Goal: Information Seeking & Learning: Find specific fact

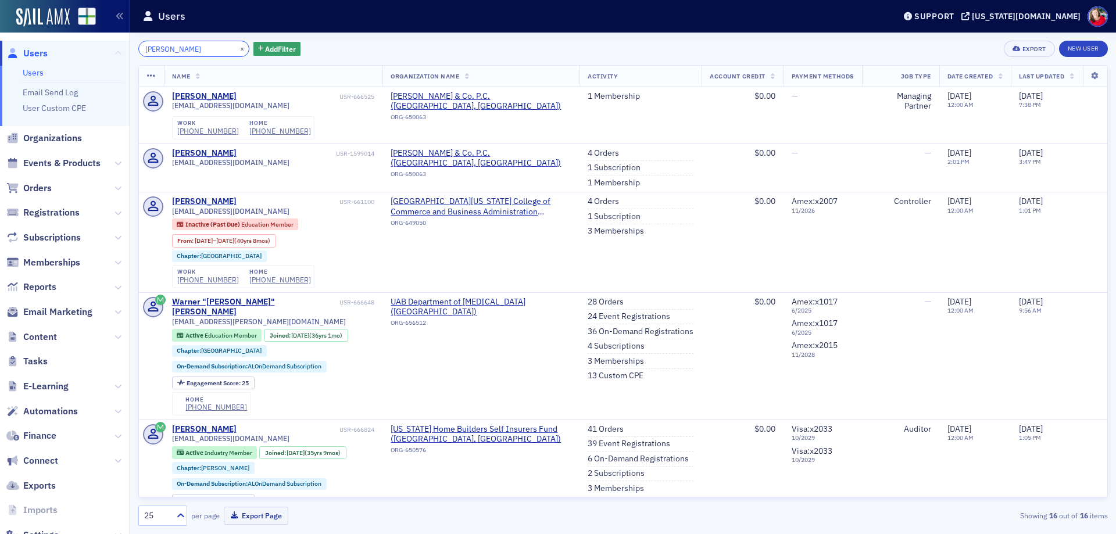
drag, startPoint x: 216, startPoint y: 48, endPoint x: 106, endPoint y: 48, distance: 109.9
click at [106, 48] on div "Users Users Email Send Log User Custom CPE Organizations Events & Products Orde…" at bounding box center [558, 267] width 1116 height 534
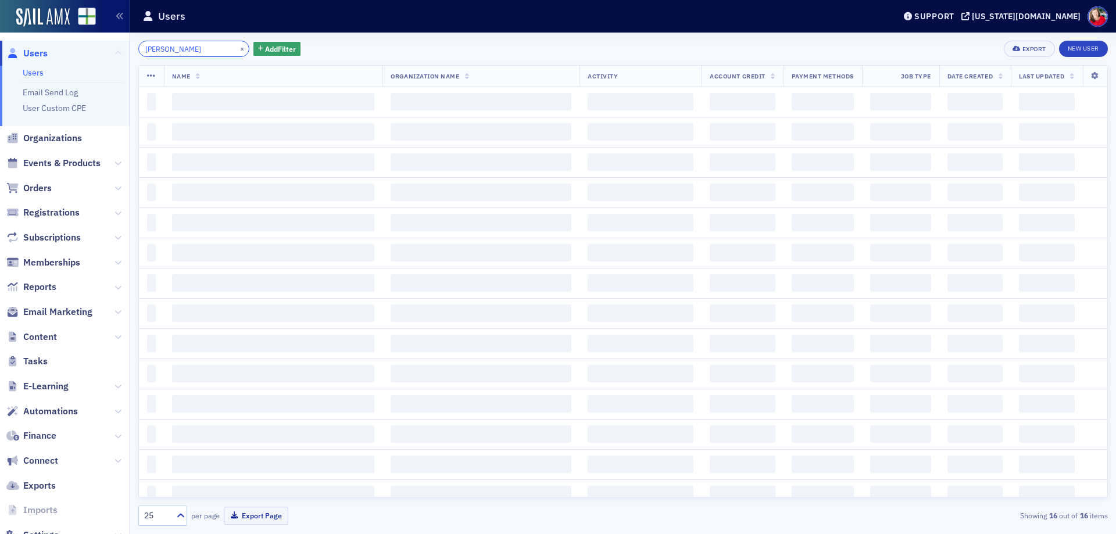
type input "[PERSON_NAME]"
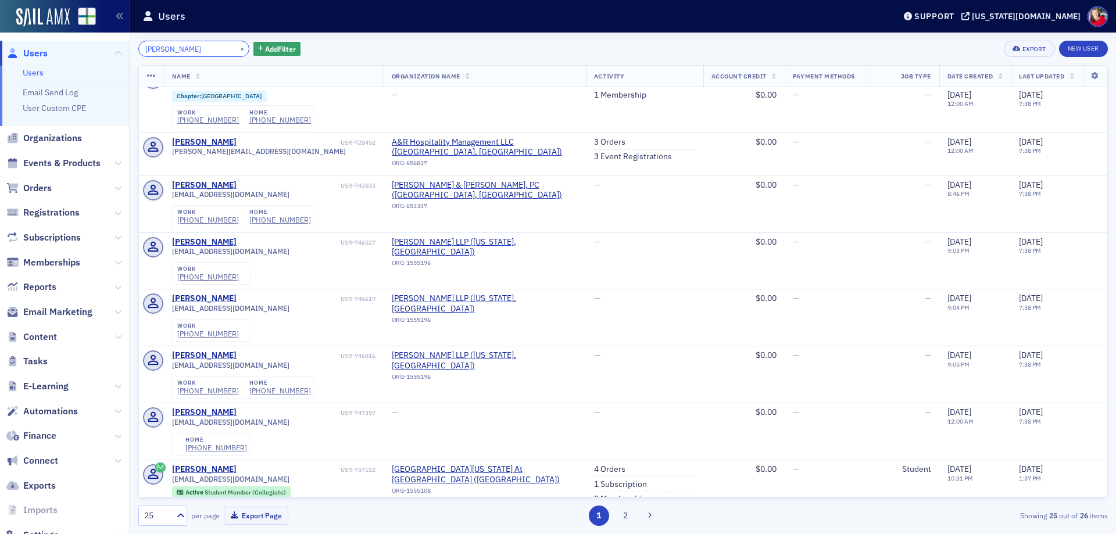
scroll to position [581, 0]
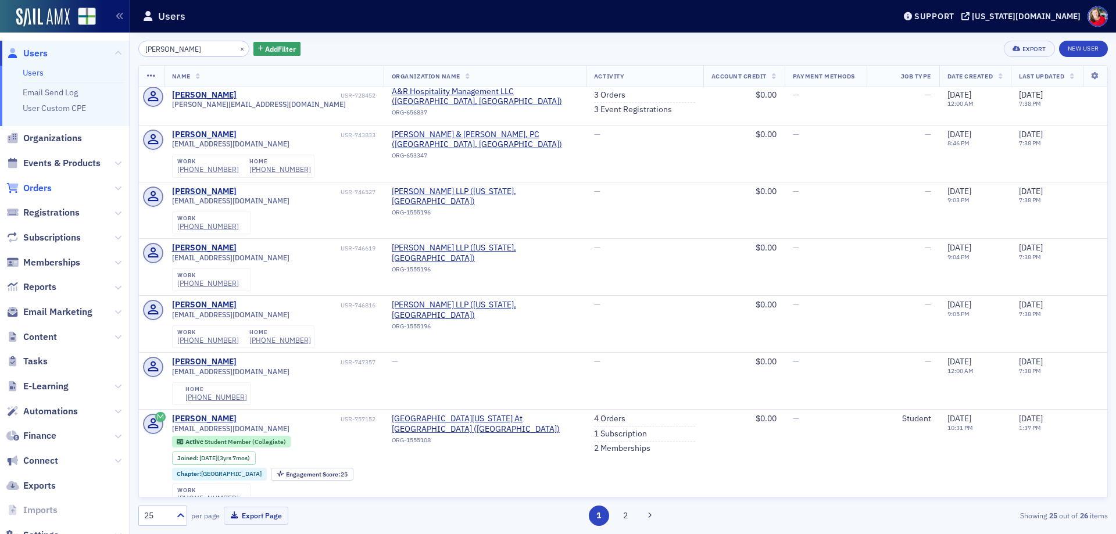
click at [32, 189] on span "Orders" at bounding box center [37, 188] width 28 height 13
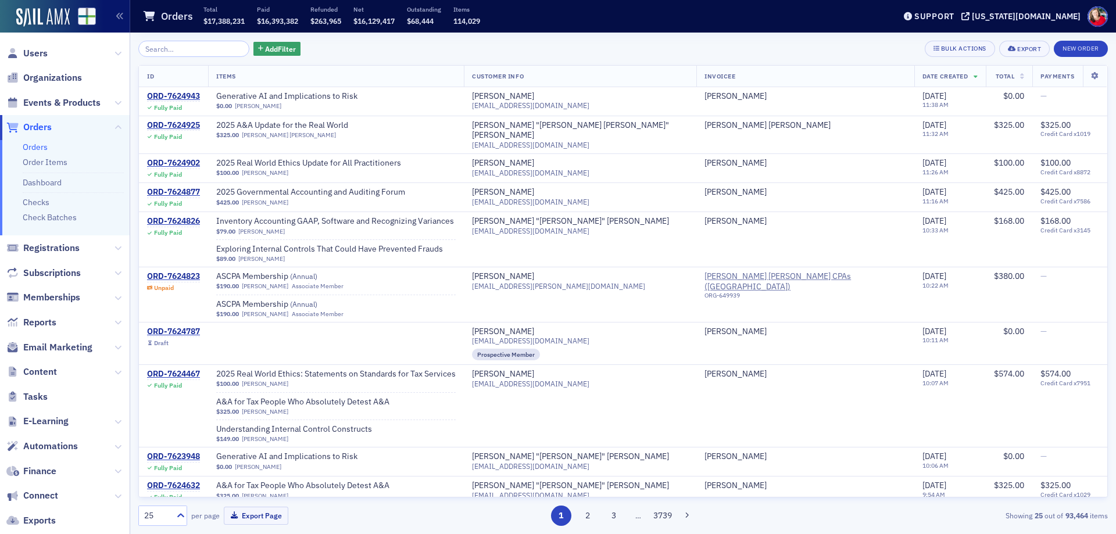
click at [203, 54] on input "search" at bounding box center [193, 49] width 111 height 16
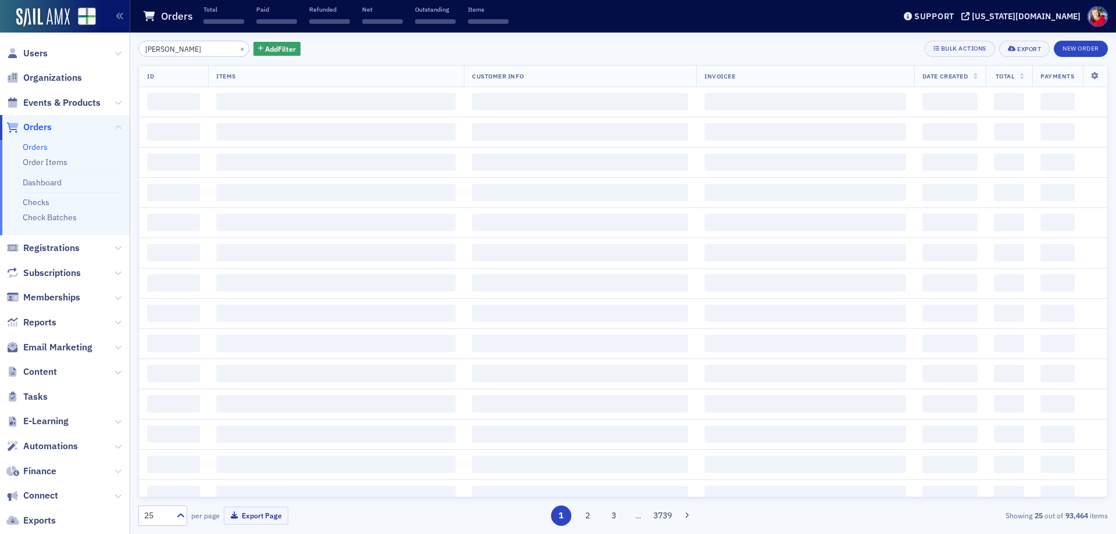
type input "[PERSON_NAME]"
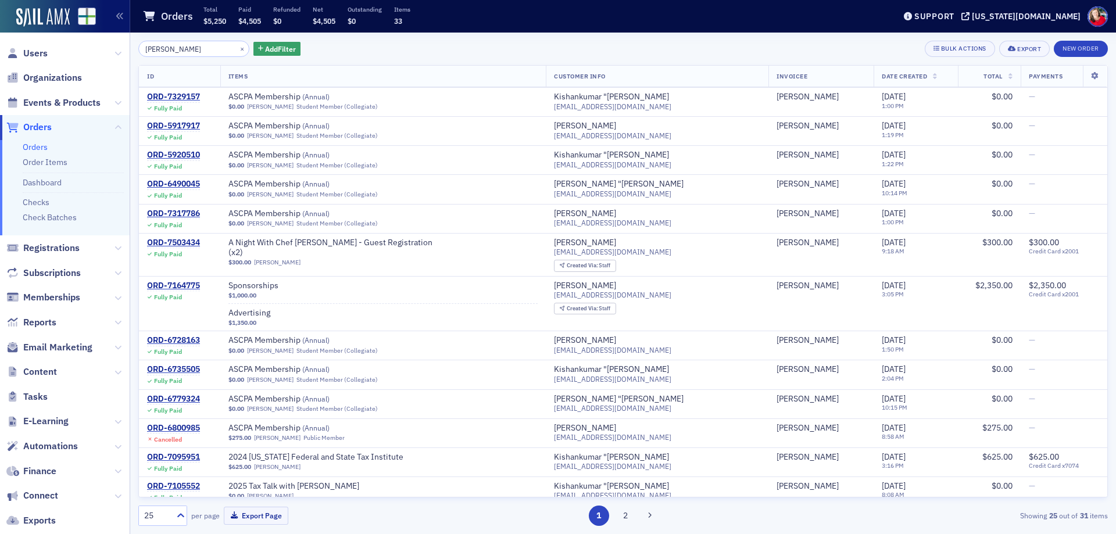
scroll to position [349, 0]
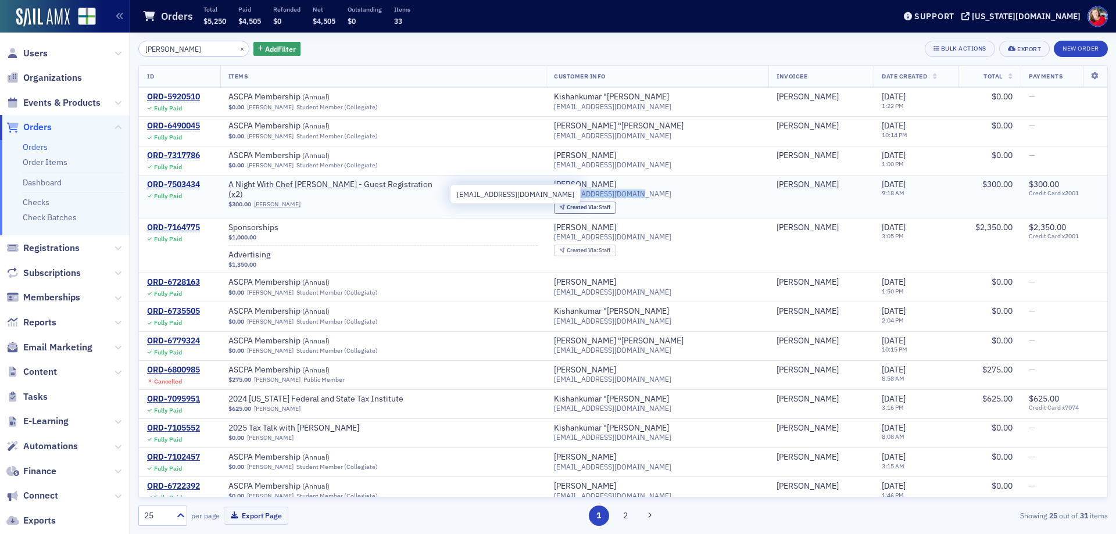
drag, startPoint x: 669, startPoint y: 194, endPoint x: 581, endPoint y: 197, distance: 88.4
click at [581, 197] on div "[EMAIL_ADDRESS][DOMAIN_NAME]" at bounding box center [657, 193] width 206 height 9
copy span "[EMAIL_ADDRESS][DOMAIN_NAME]"
click at [43, 52] on span "Users" at bounding box center [35, 53] width 24 height 13
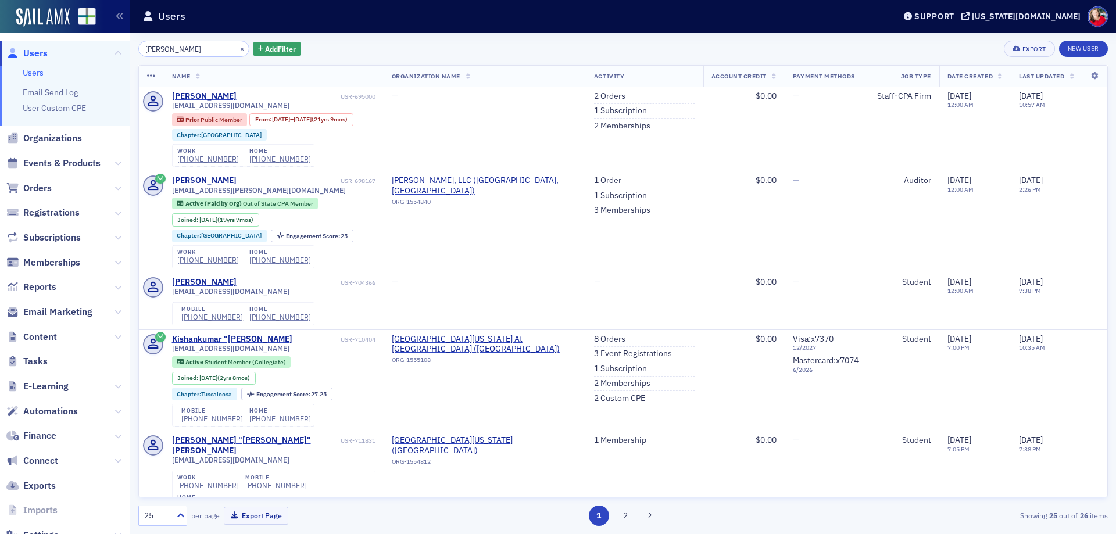
drag, startPoint x: 192, startPoint y: 51, endPoint x: 119, endPoint y: 51, distance: 73.8
click at [119, 51] on div "Users Users Email Send Log User Custom CPE Organizations Events & Products Orde…" at bounding box center [558, 267] width 1116 height 534
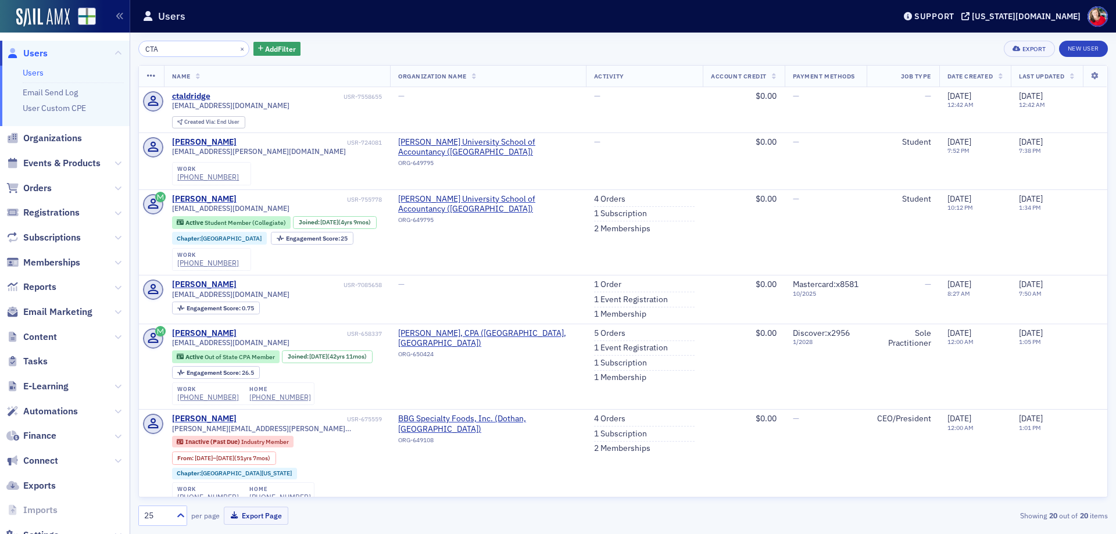
drag, startPoint x: 167, startPoint y: 45, endPoint x: 125, endPoint y: 46, distance: 42.4
click at [125, 46] on div "Users Users Email Send Log User Custom CPE Organizations Events & Products Orde…" at bounding box center [558, 267] width 1116 height 534
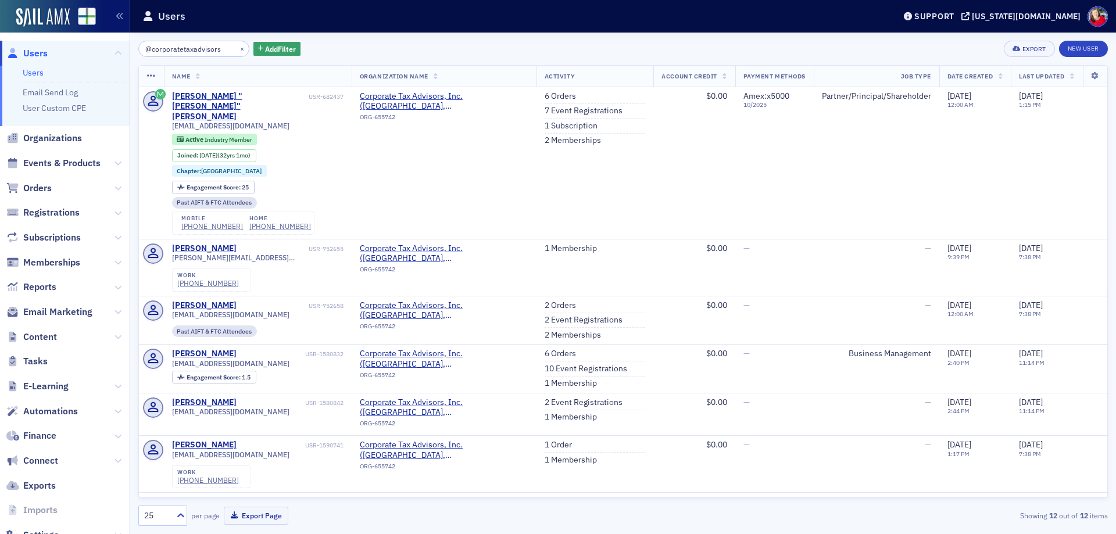
type input "@corporatetaxadvisors"
